Goal: Task Accomplishment & Management: Manage account settings

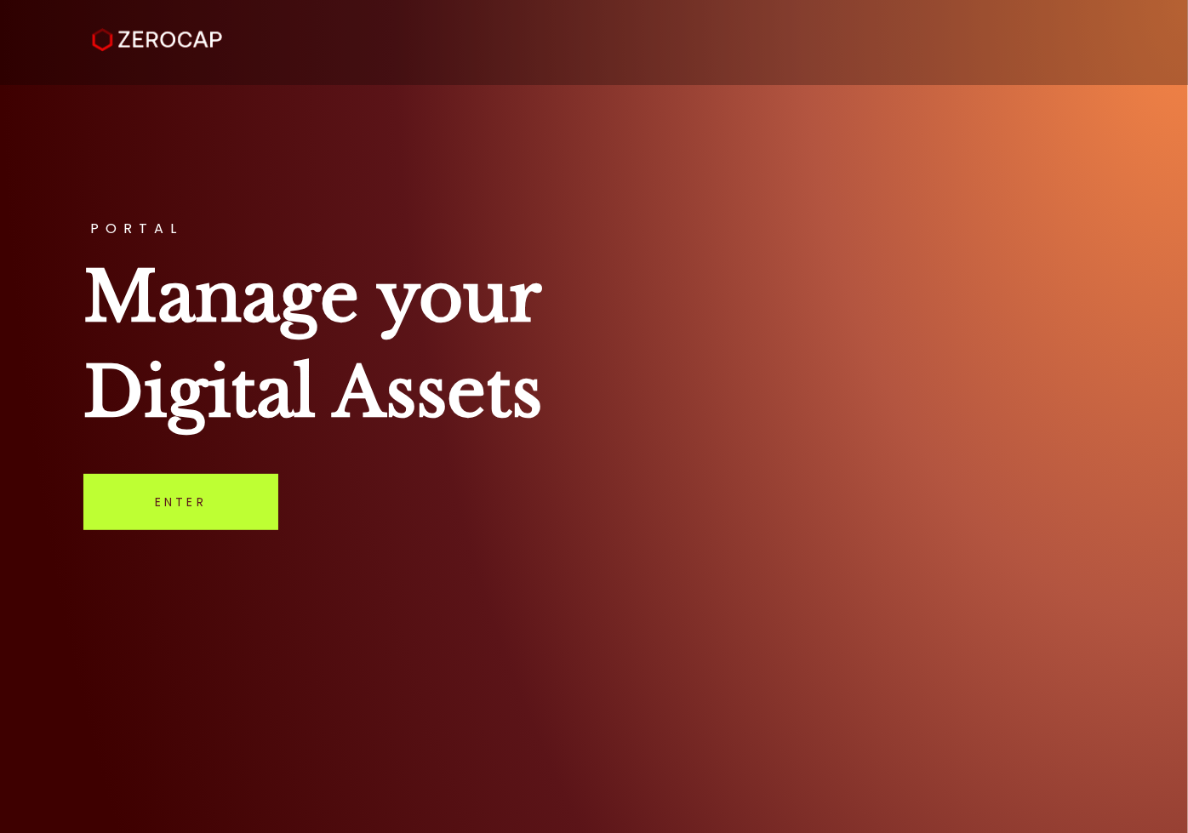
click at [181, 495] on link "Enter" at bounding box center [180, 502] width 195 height 56
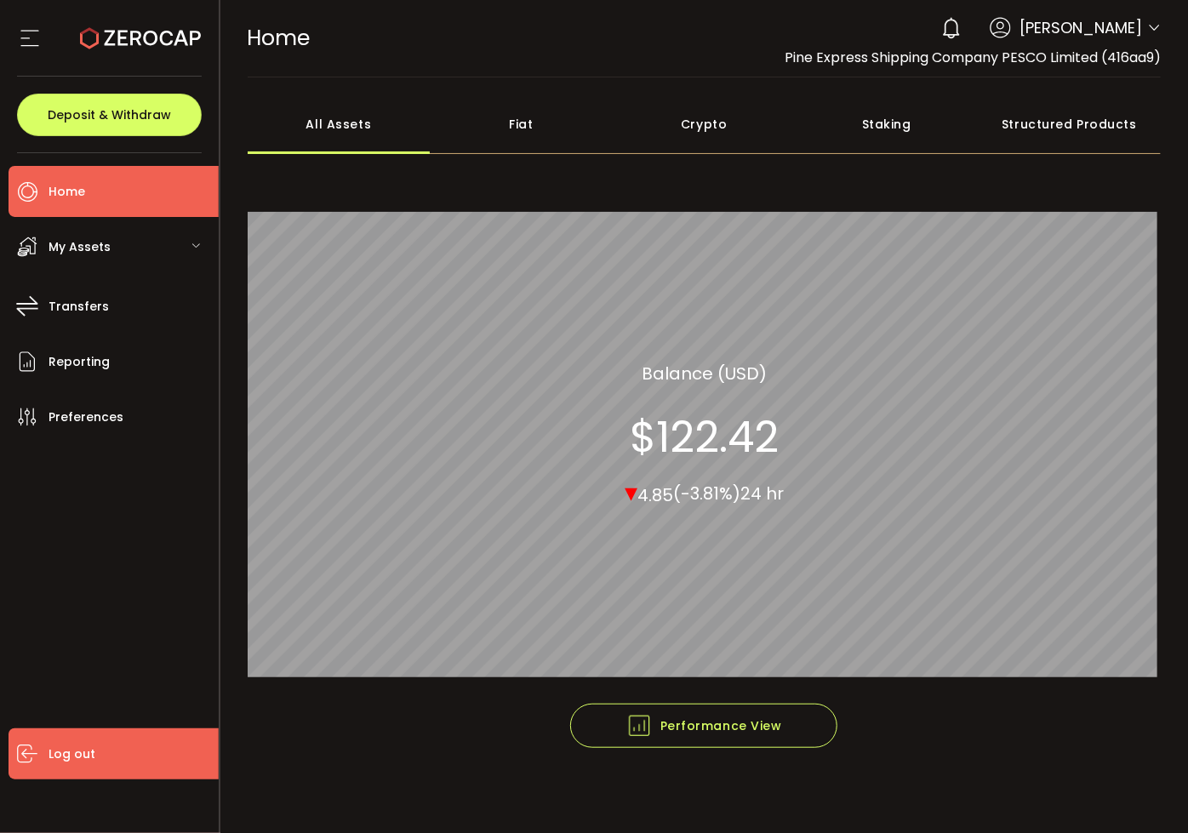
click at [104, 753] on li "Log out" at bounding box center [114, 754] width 210 height 51
